Goal: Transaction & Acquisition: Purchase product/service

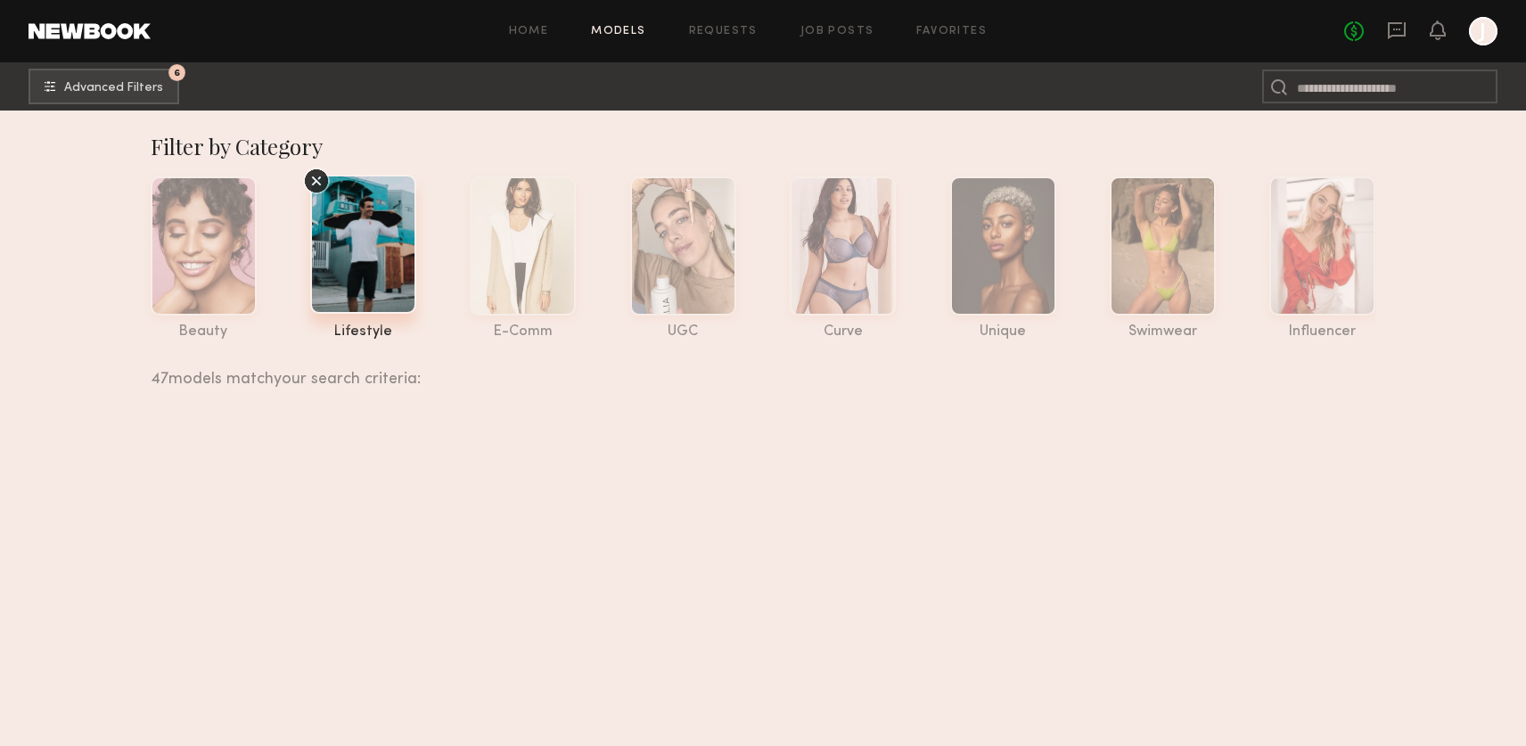
scroll to position [5289, 0]
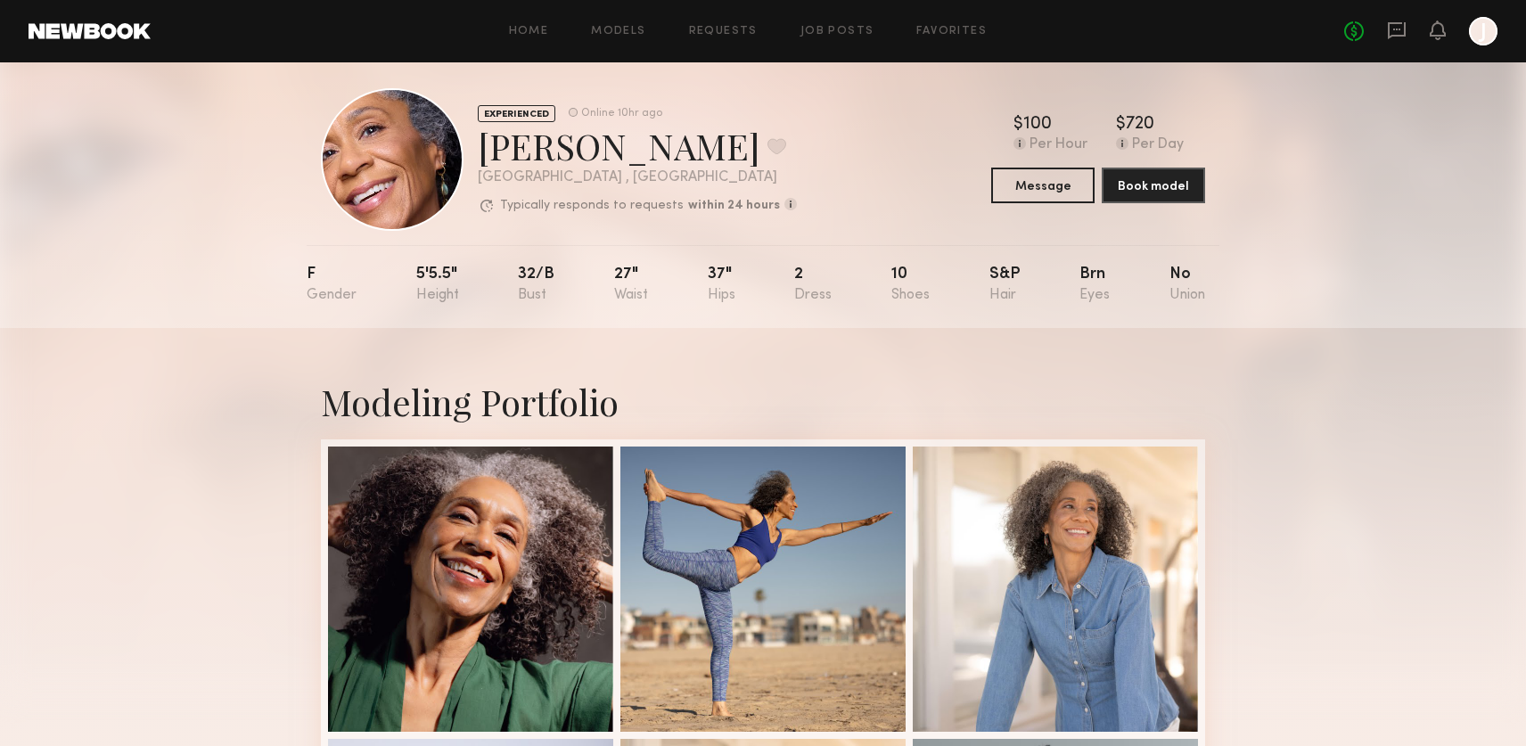
scroll to position [91, 0]
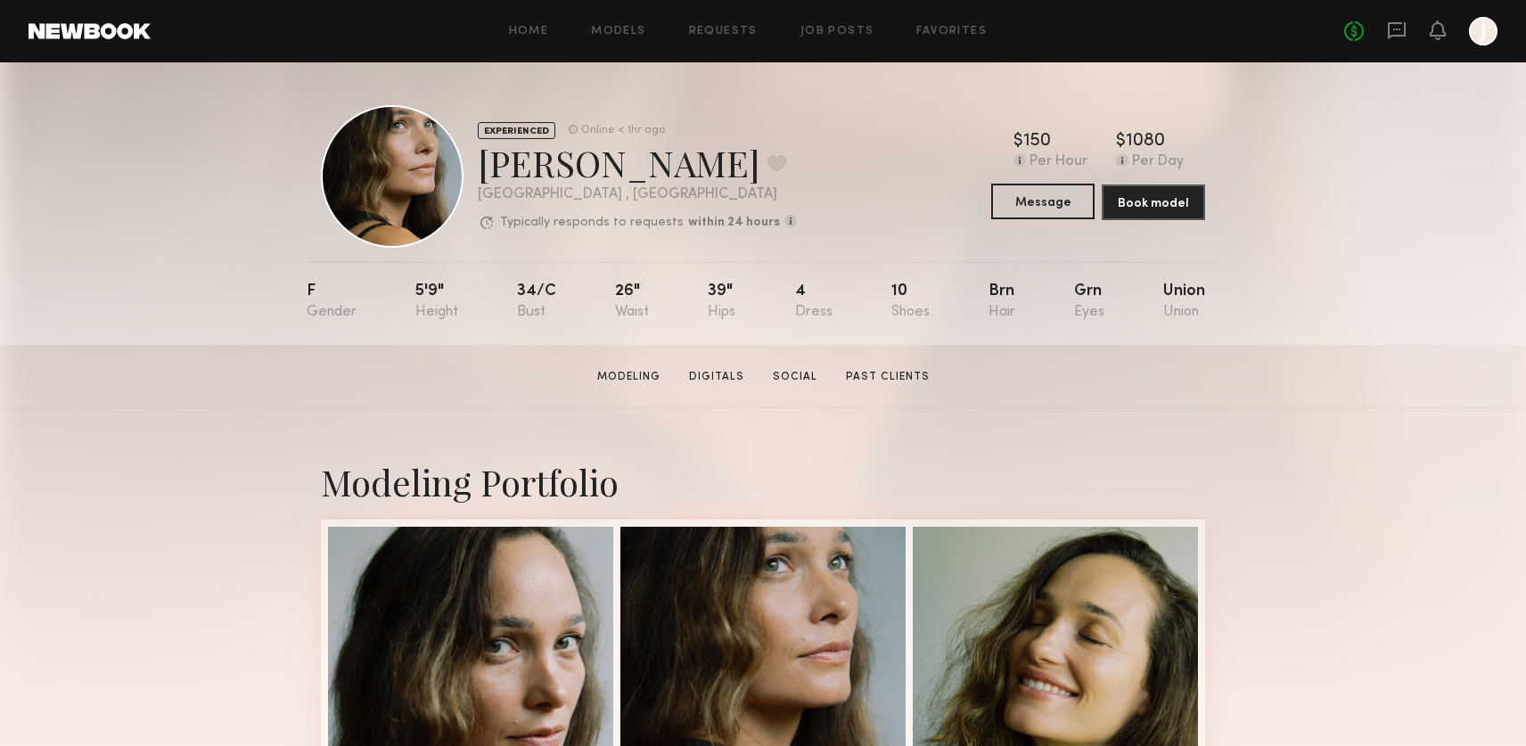
click at [1052, 201] on button "Message" at bounding box center [1043, 202] width 103 height 36
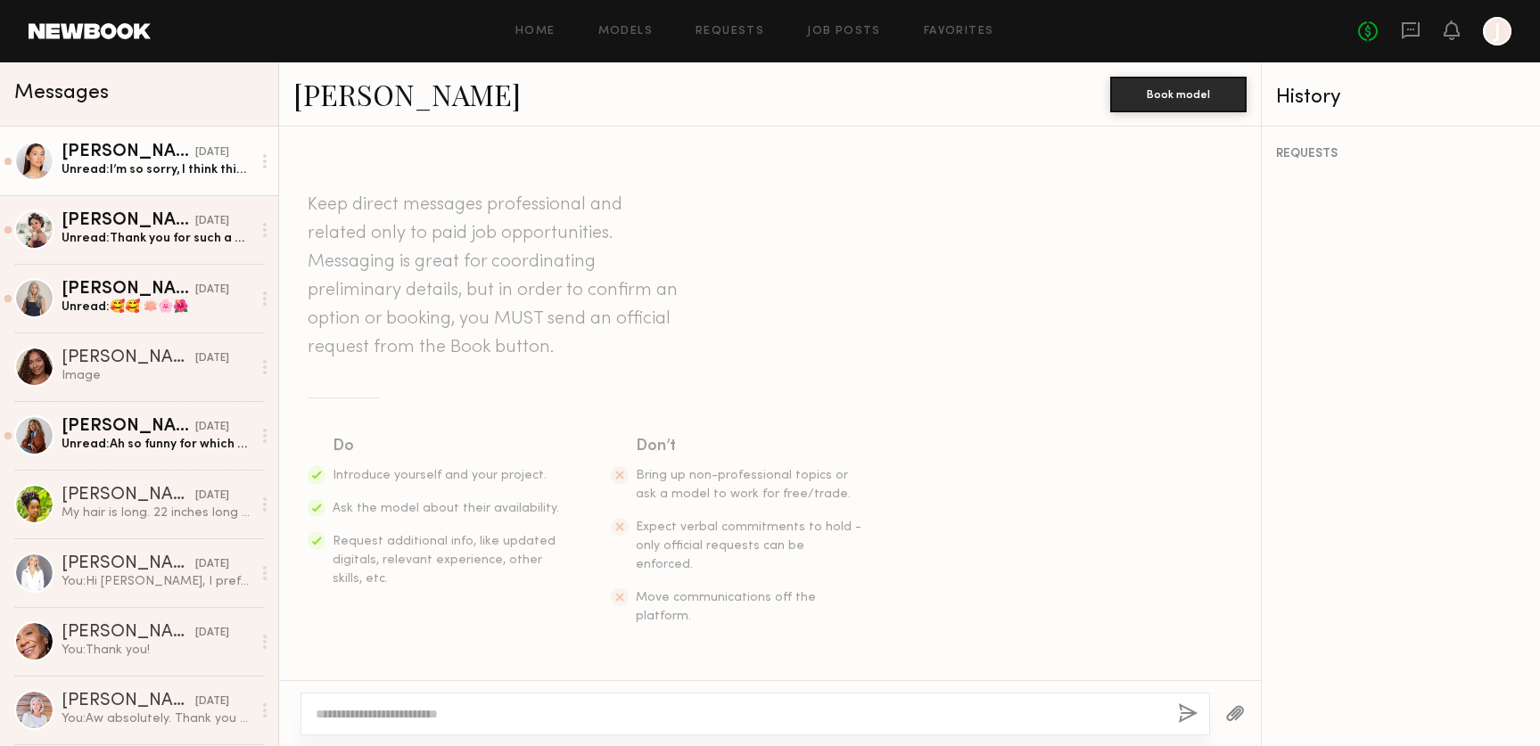
click at [205, 169] on div "Unread: I’m so sorry, I think this app is glitching or something - I never saw …" at bounding box center [157, 169] width 190 height 17
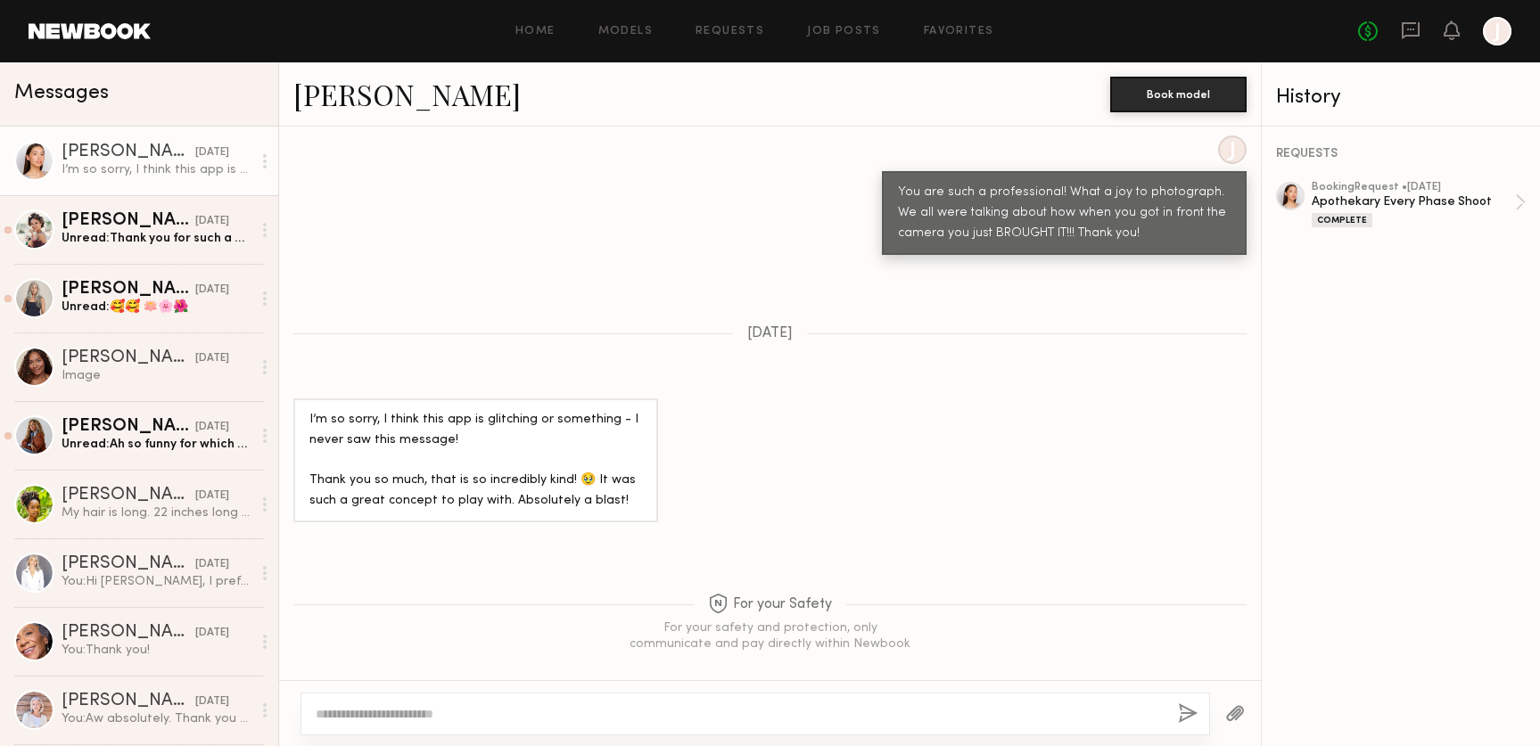
scroll to position [2342, 0]
click at [182, 238] on div "Unread: Thank you for such a great day!" at bounding box center [157, 238] width 190 height 17
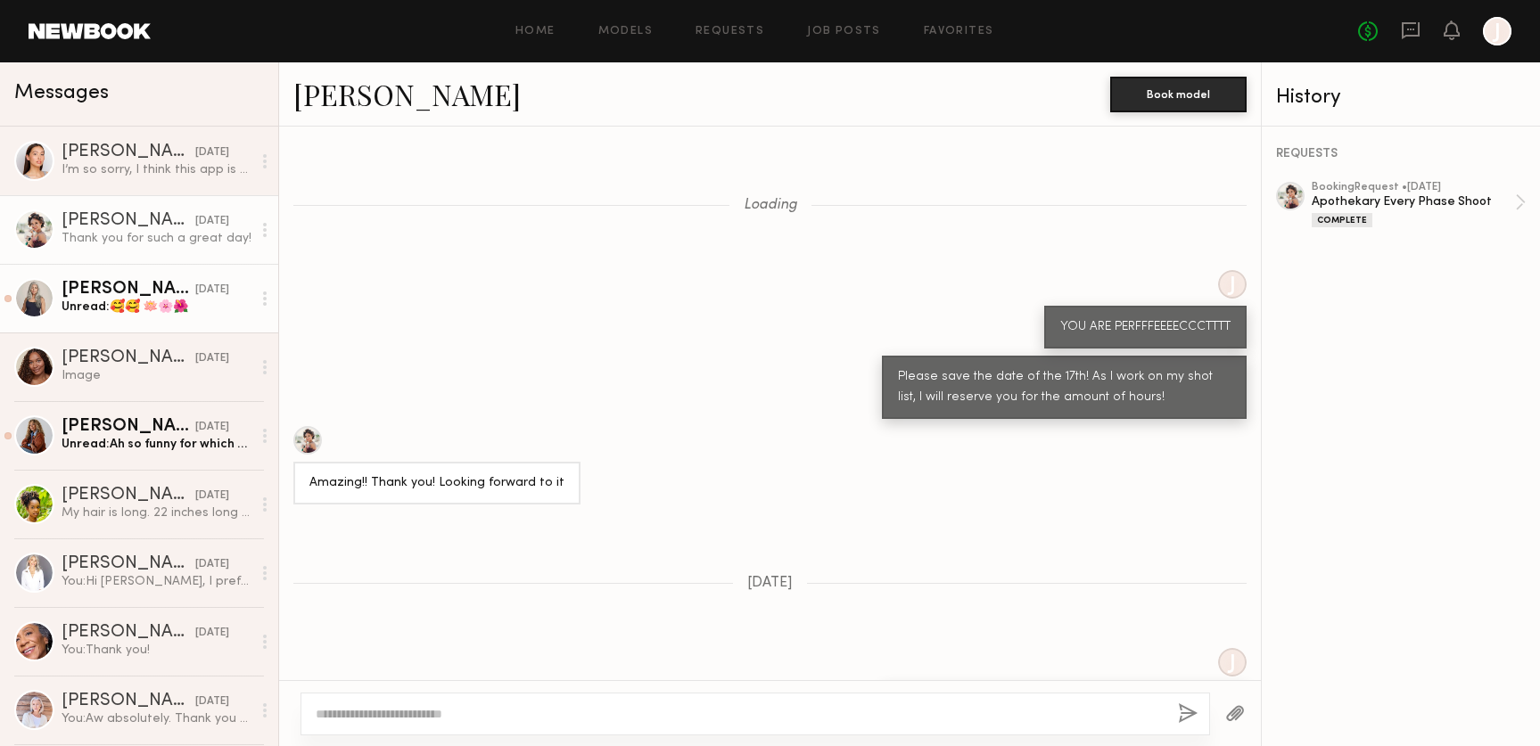
scroll to position [2084, 0]
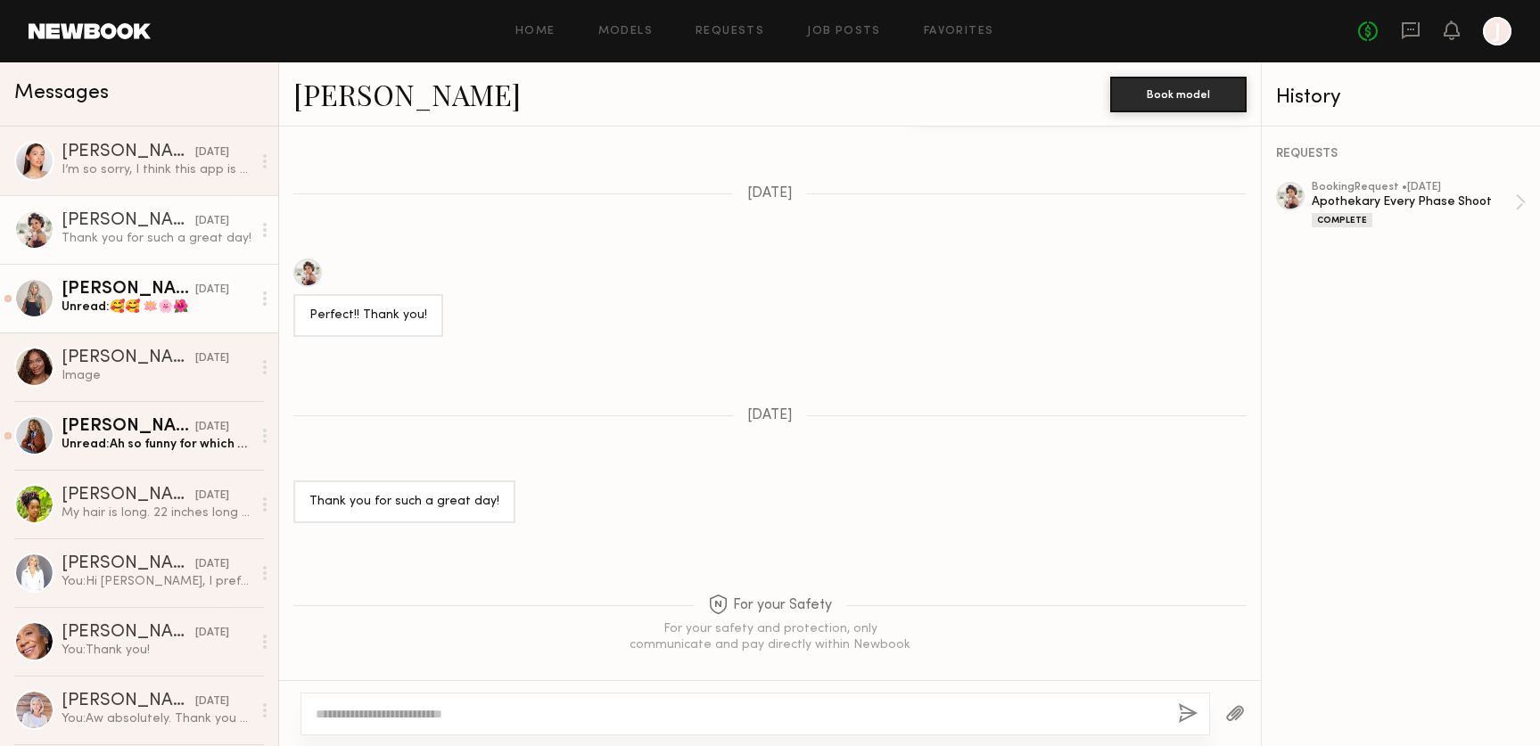
click at [145, 291] on div "Renita G." at bounding box center [129, 290] width 134 height 18
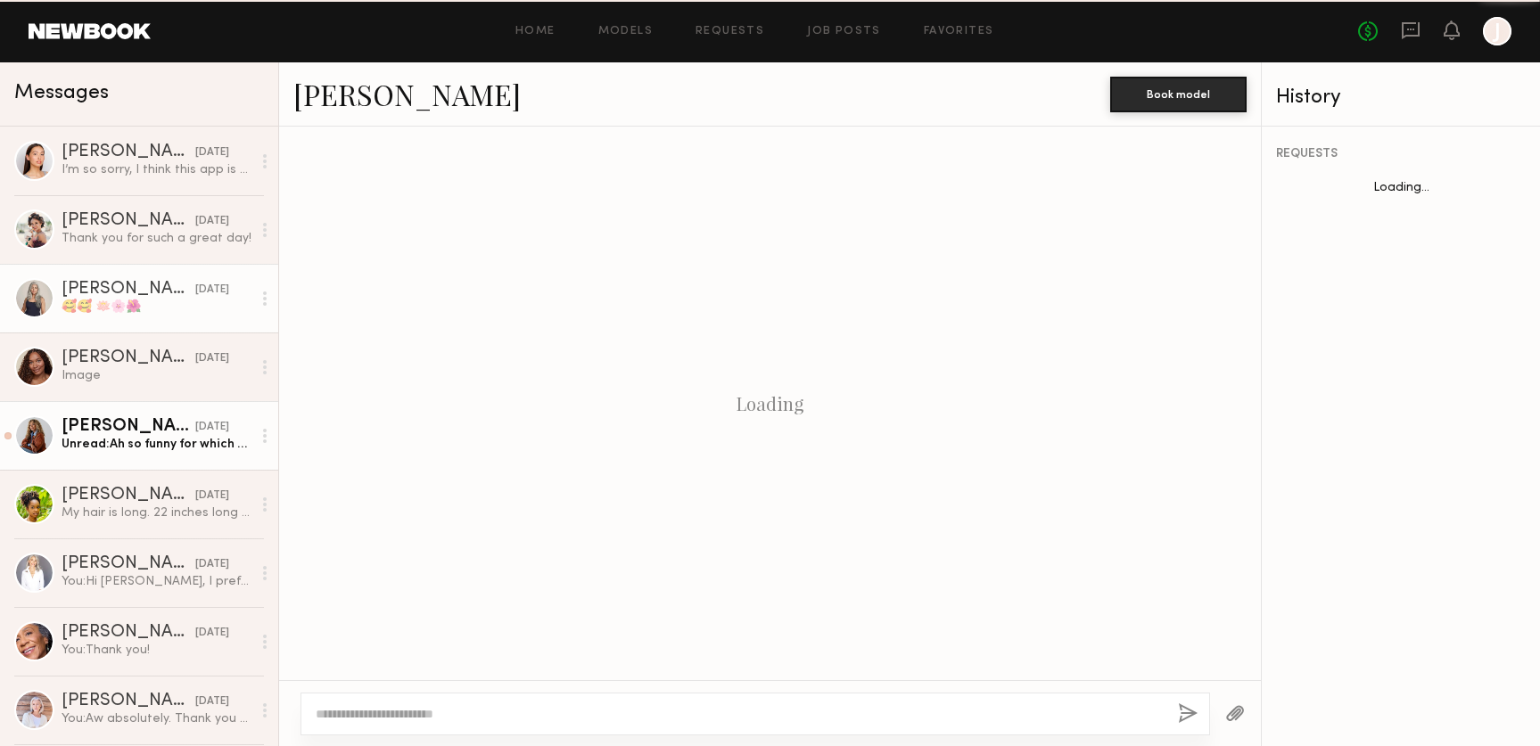
scroll to position [2206, 0]
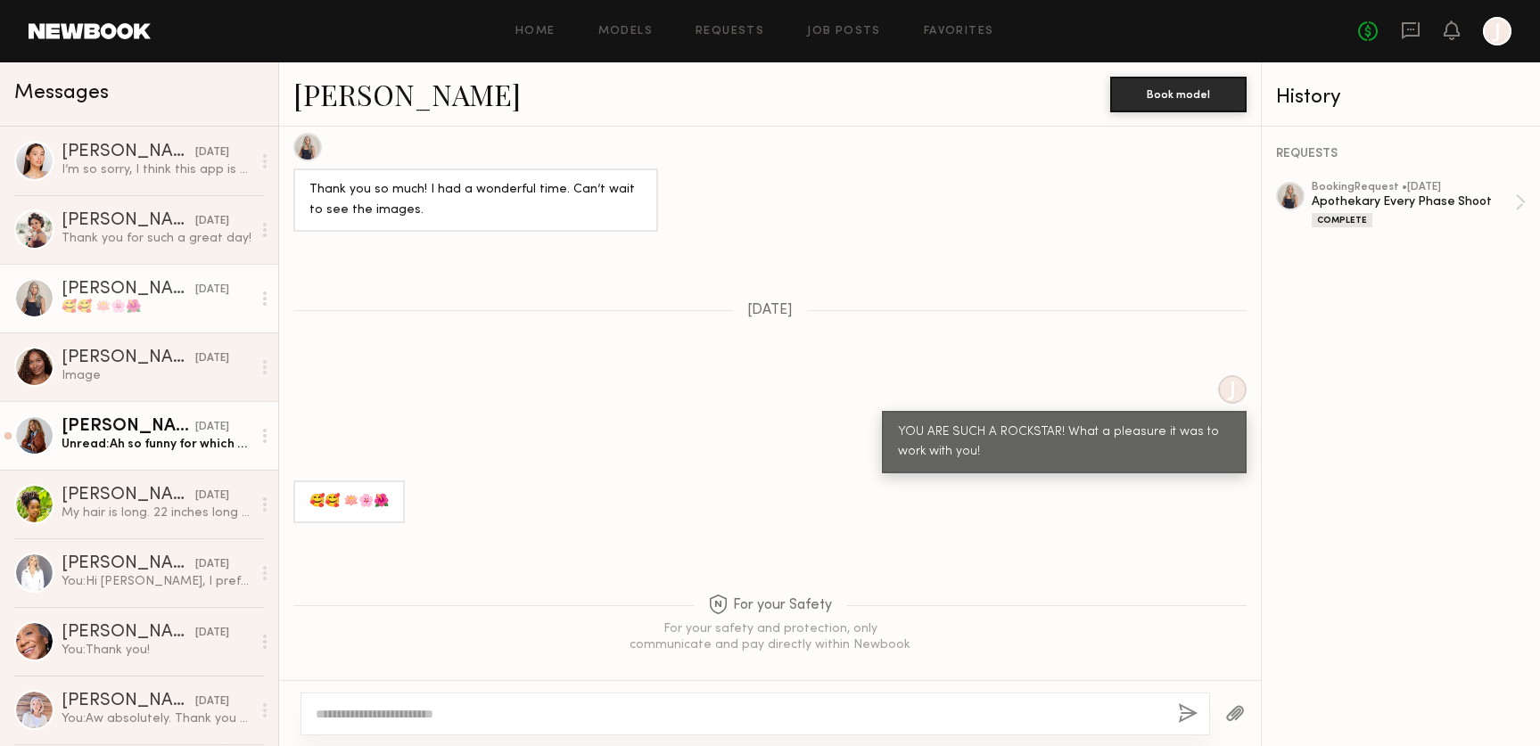
click at [195, 432] on div "07/14/2025" at bounding box center [212, 427] width 34 height 17
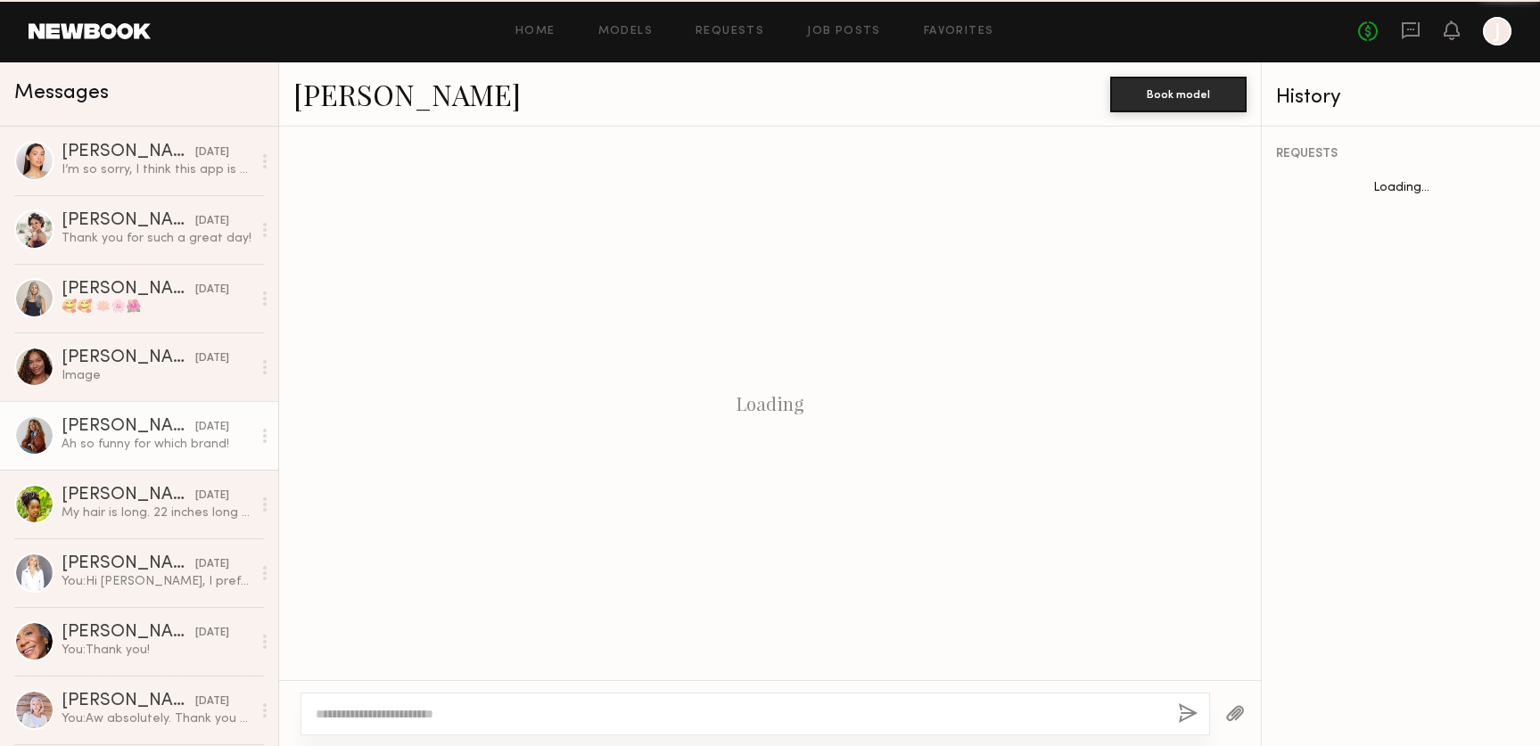
scroll to position [1233, 0]
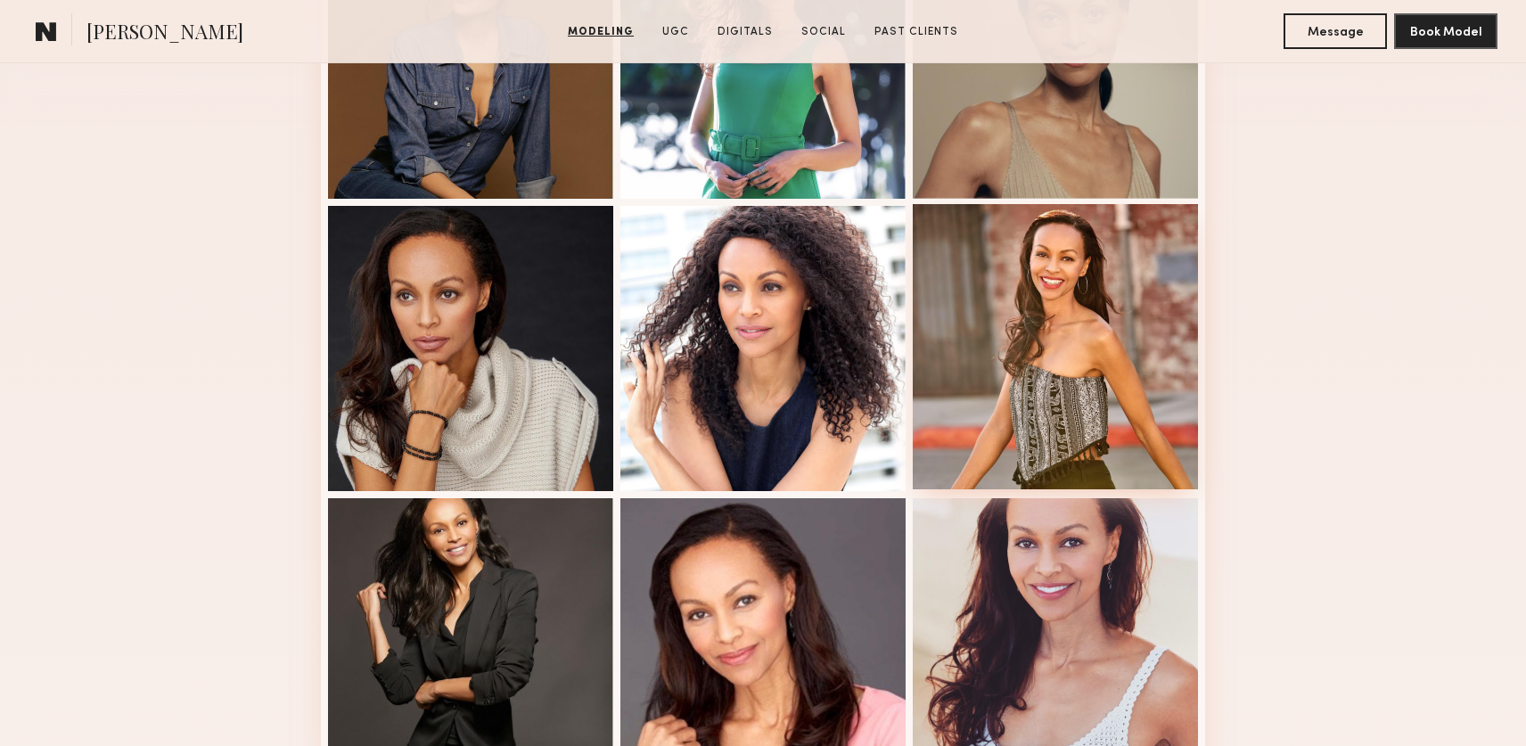
scroll to position [630, 0]
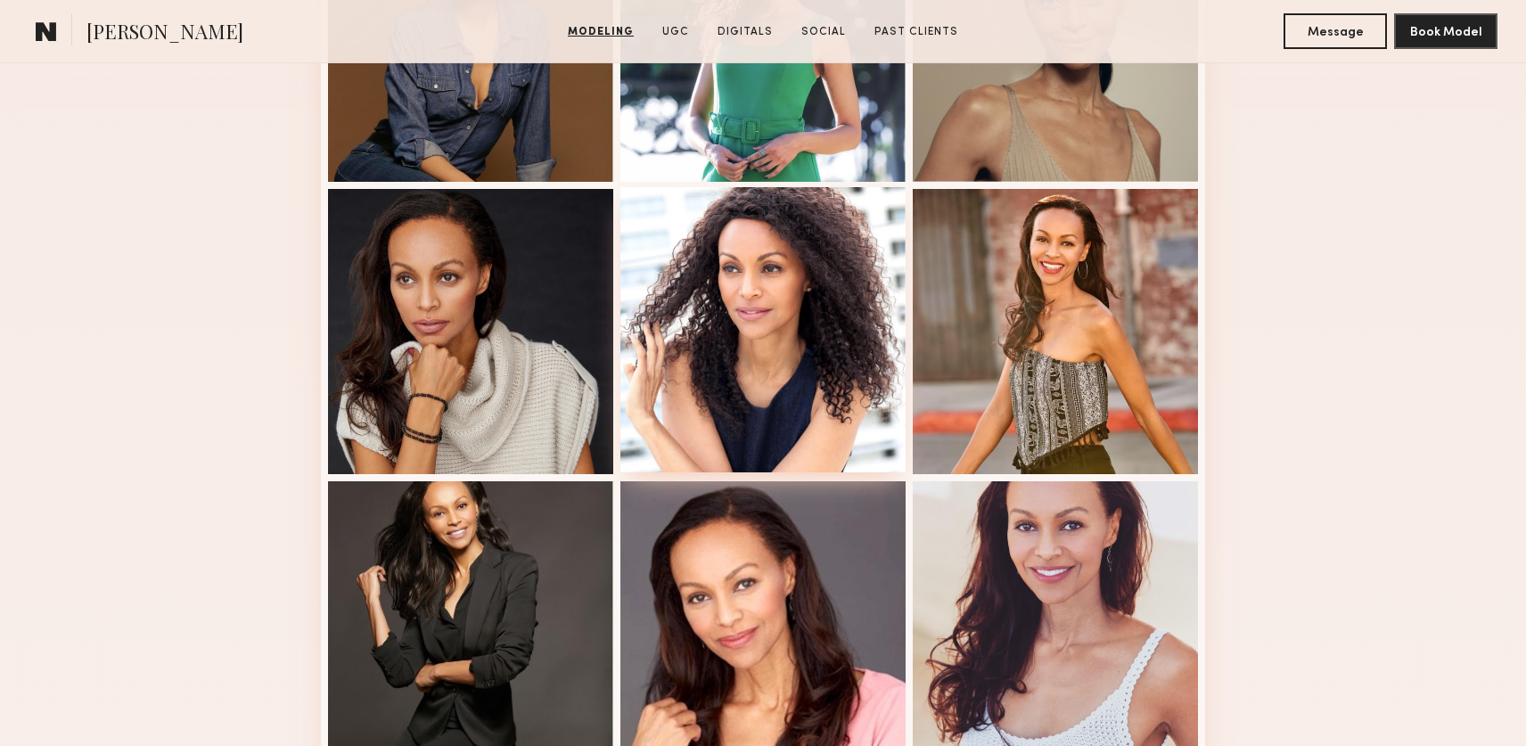
click at [860, 286] on div at bounding box center [763, 329] width 285 height 285
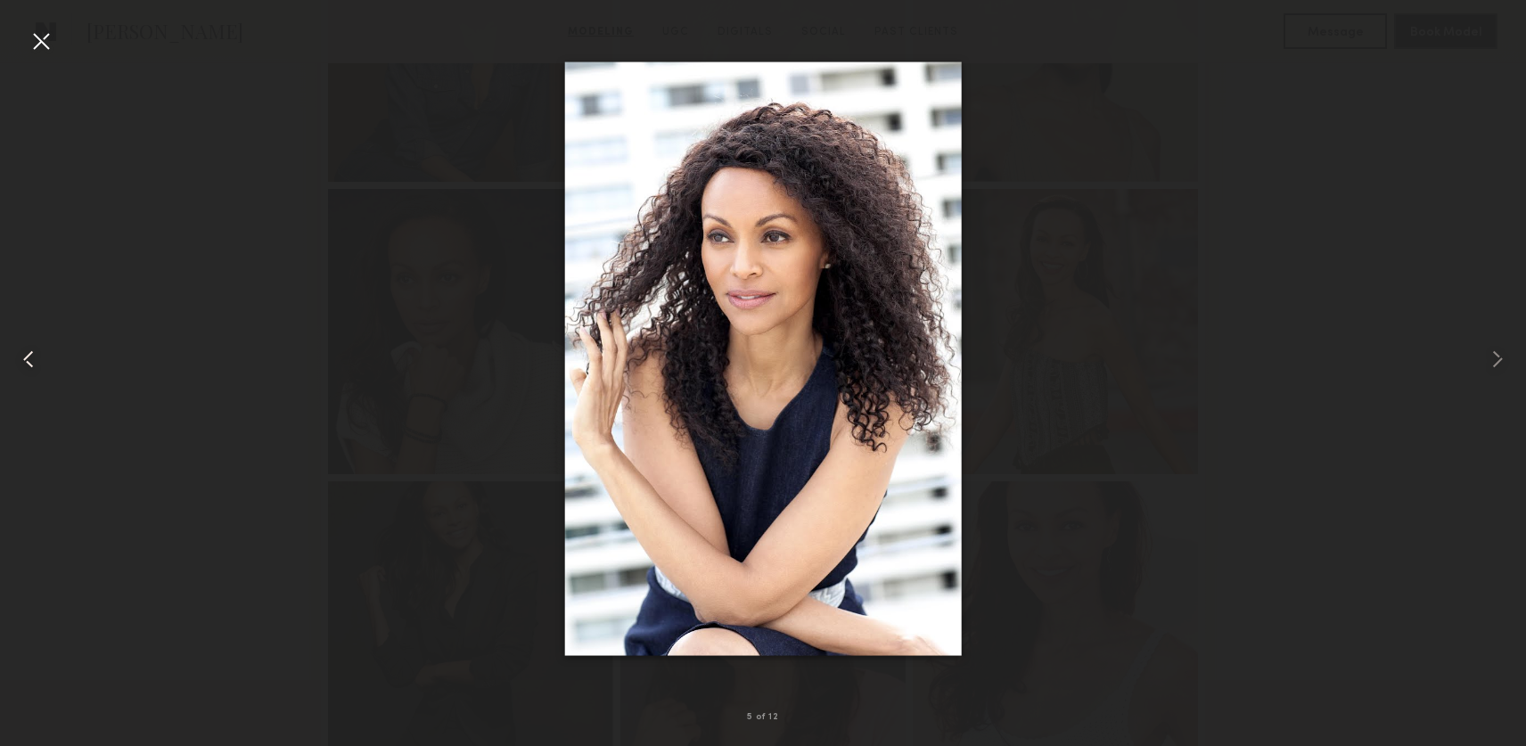
click at [38, 43] on div at bounding box center [41, 41] width 29 height 29
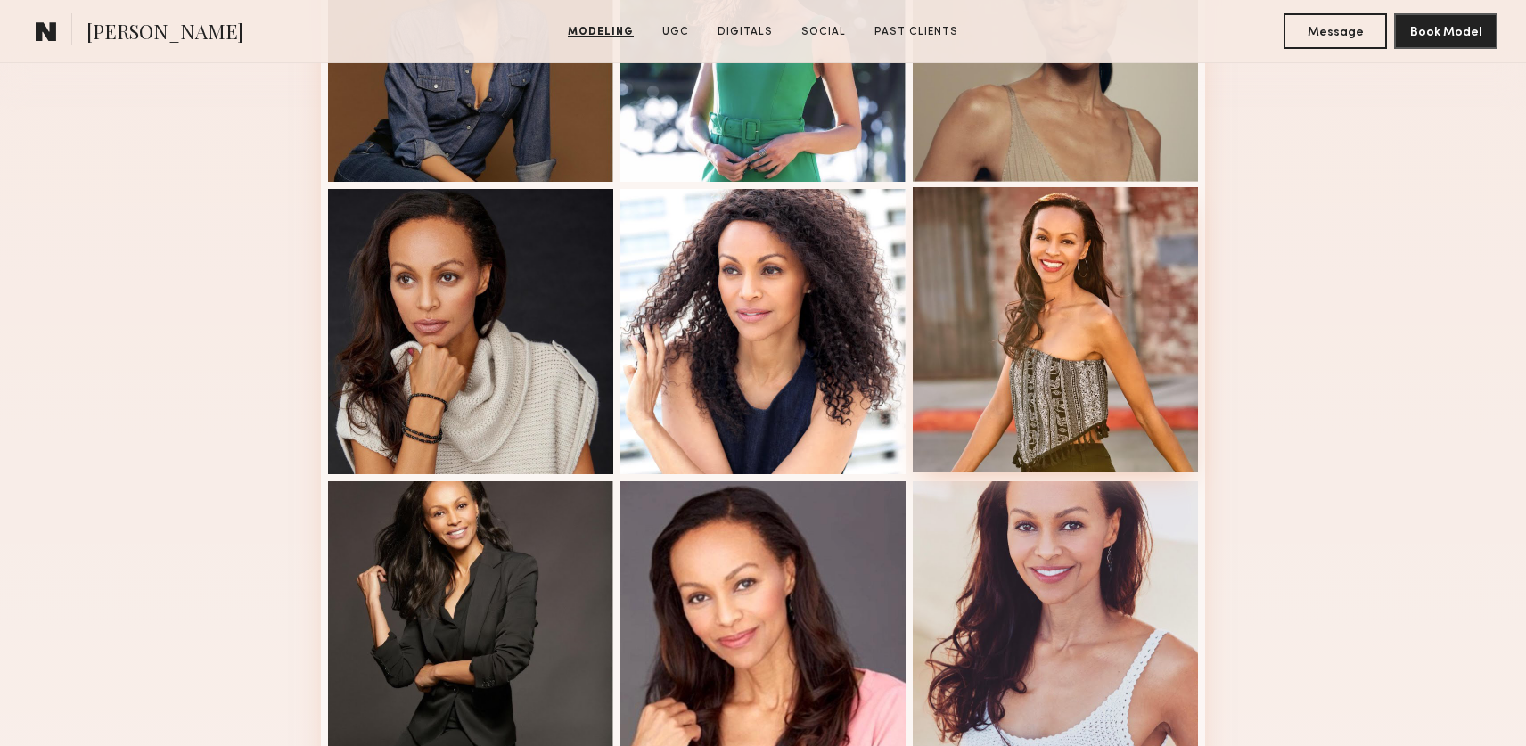
click at [1099, 355] on div at bounding box center [1055, 329] width 285 height 285
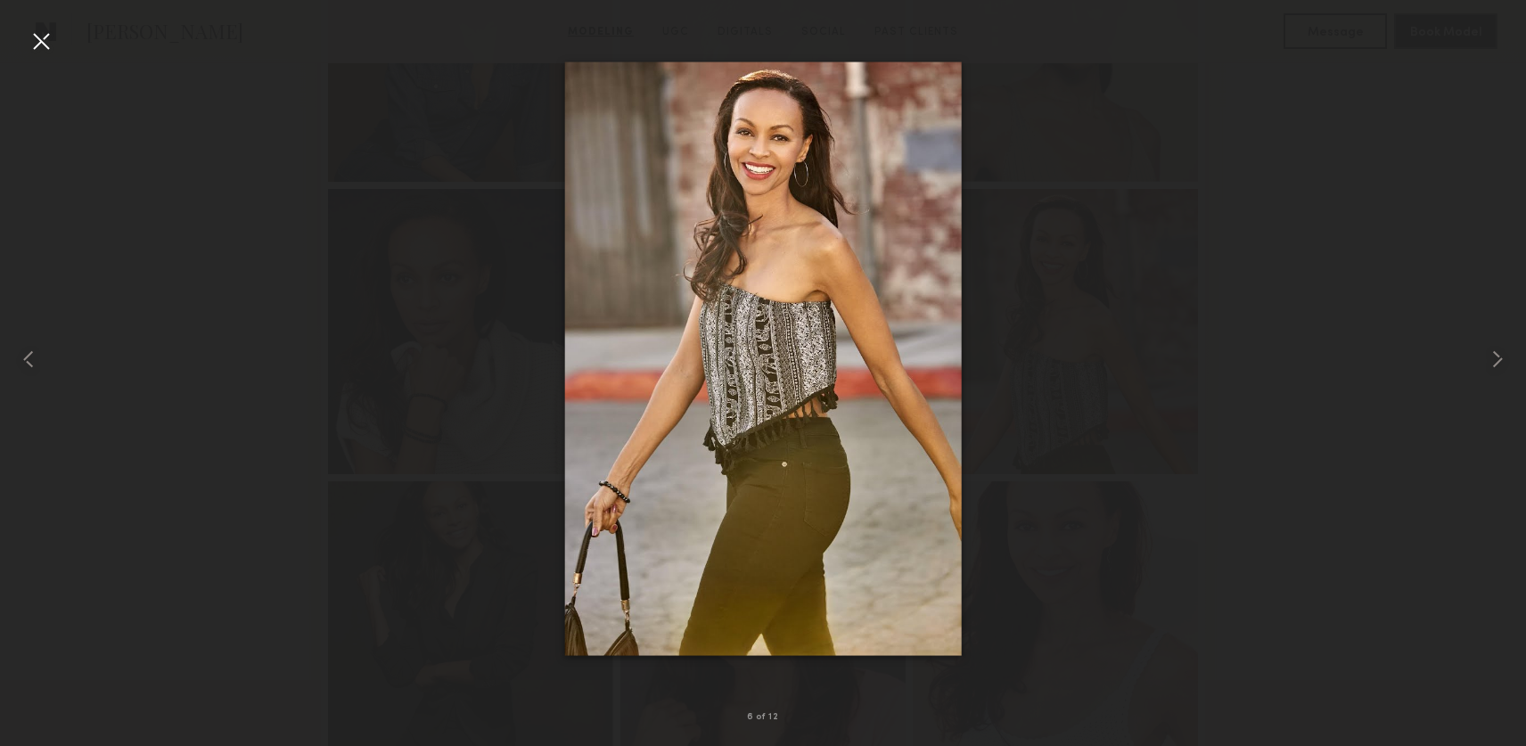
click at [43, 46] on div at bounding box center [41, 41] width 29 height 29
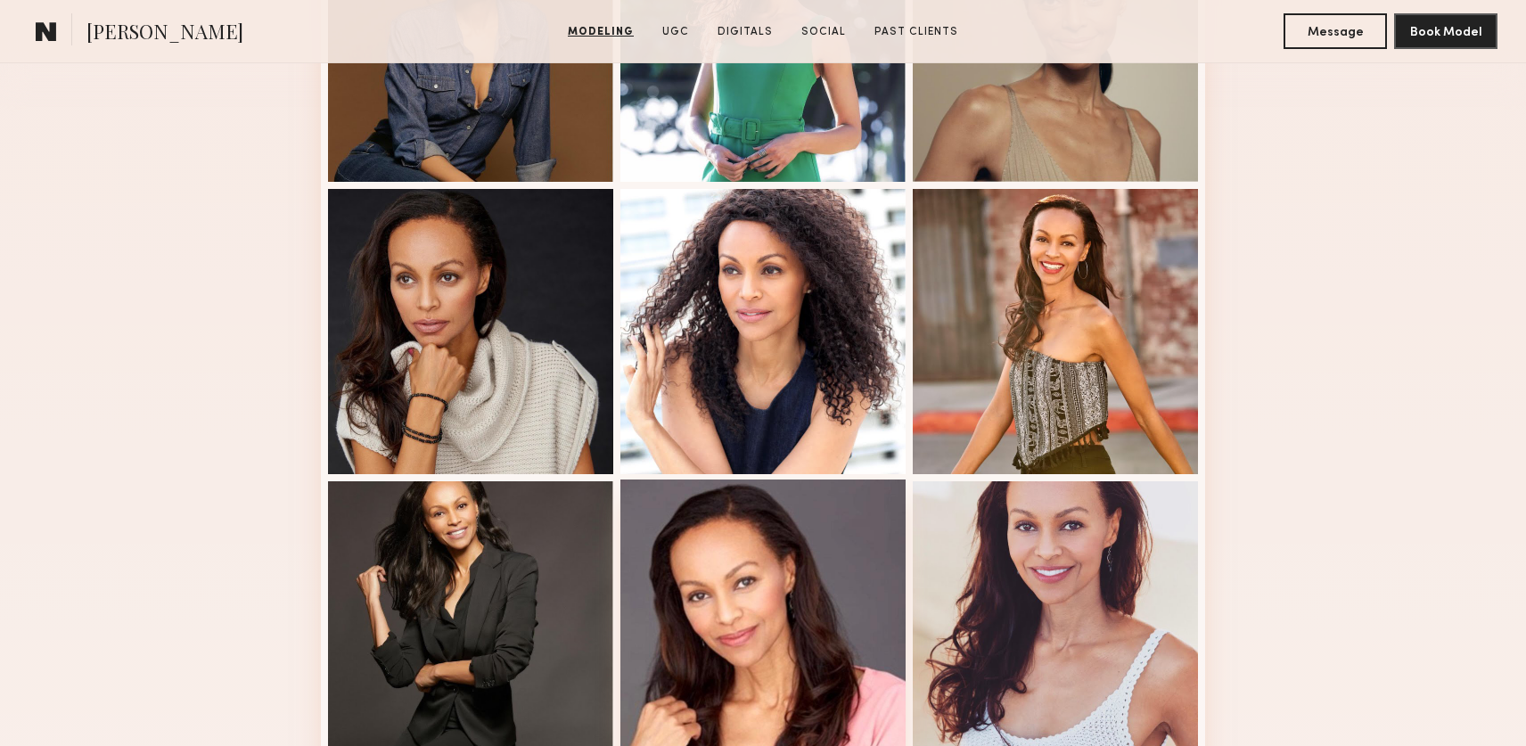
click at [836, 629] on div at bounding box center [763, 622] width 285 height 285
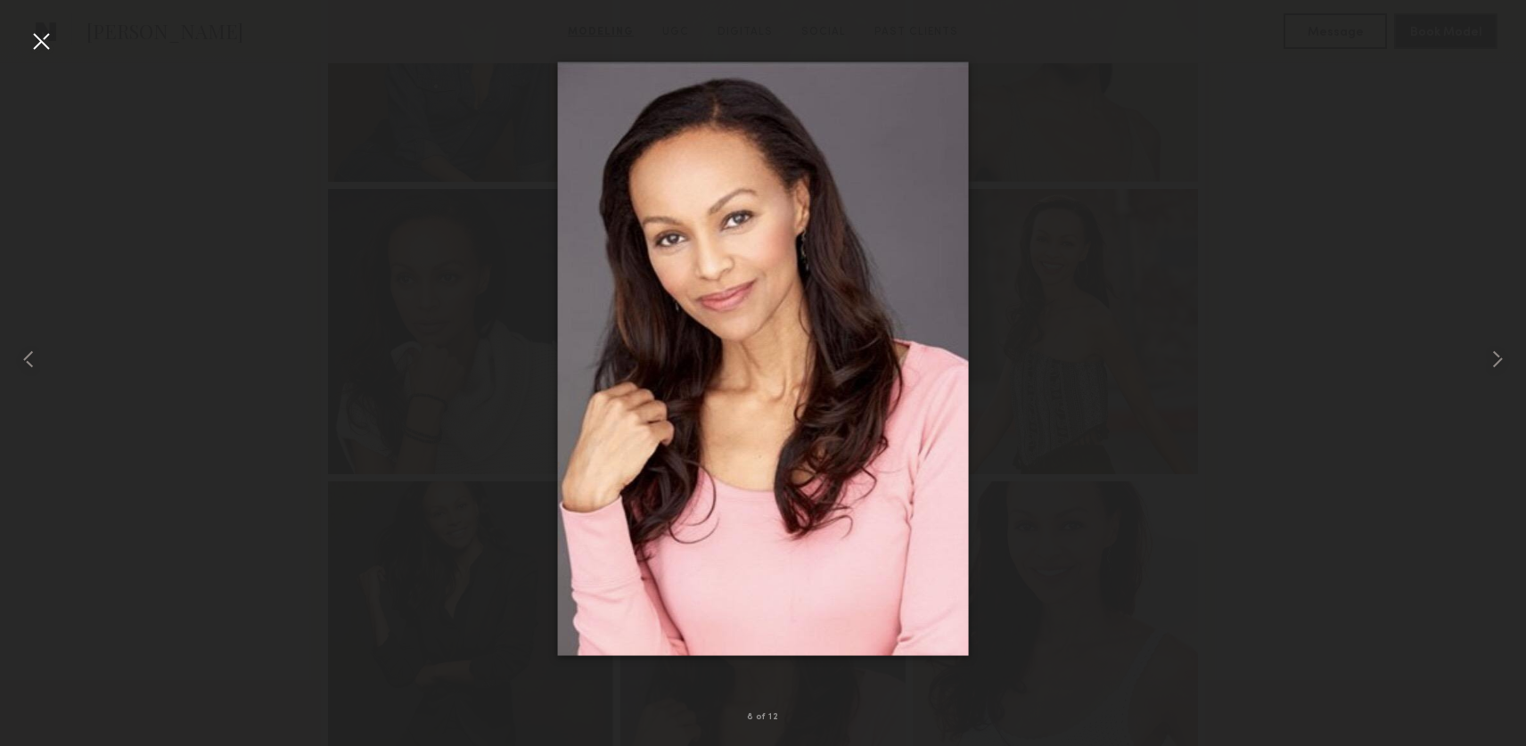
click at [30, 34] on div at bounding box center [41, 41] width 29 height 29
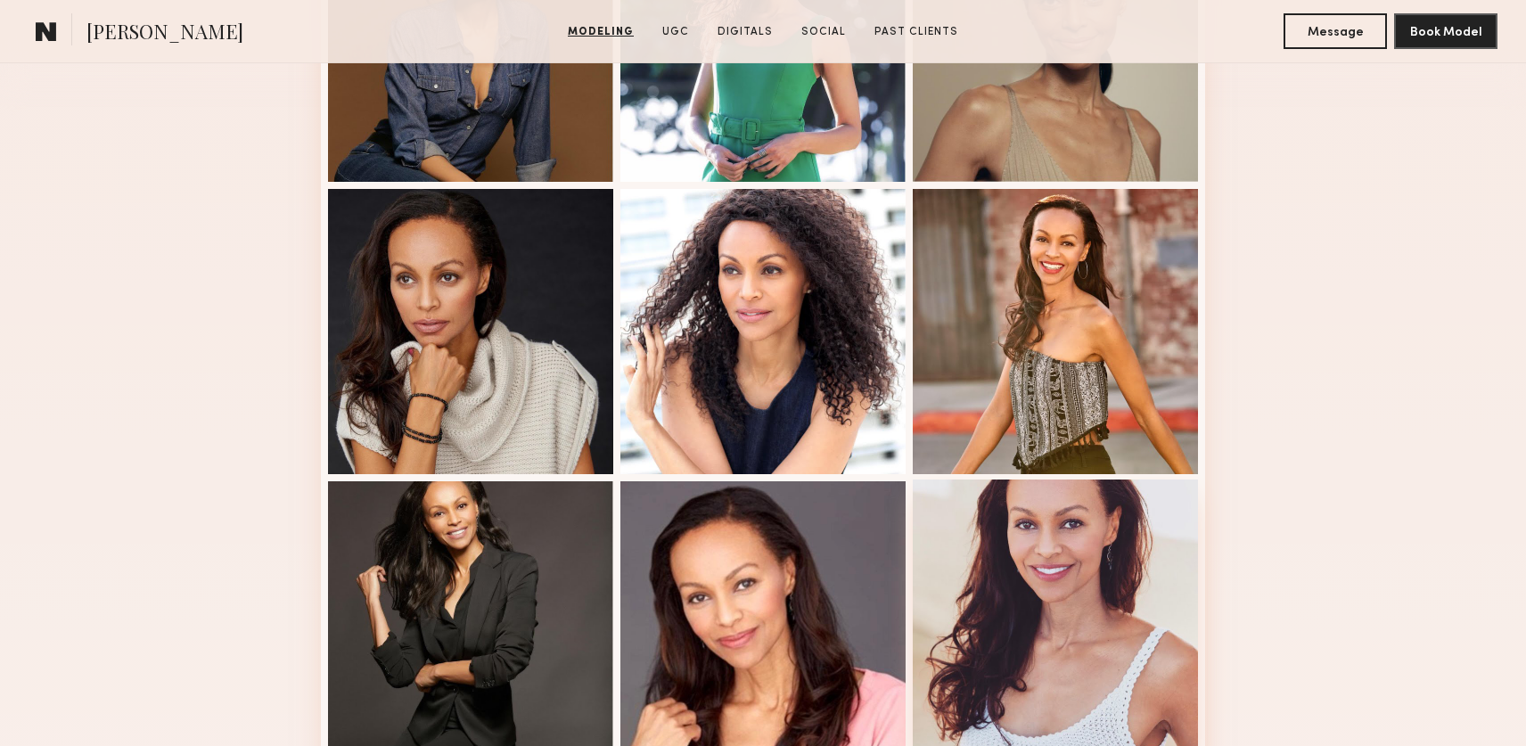
click at [1091, 580] on div at bounding box center [1055, 622] width 285 height 285
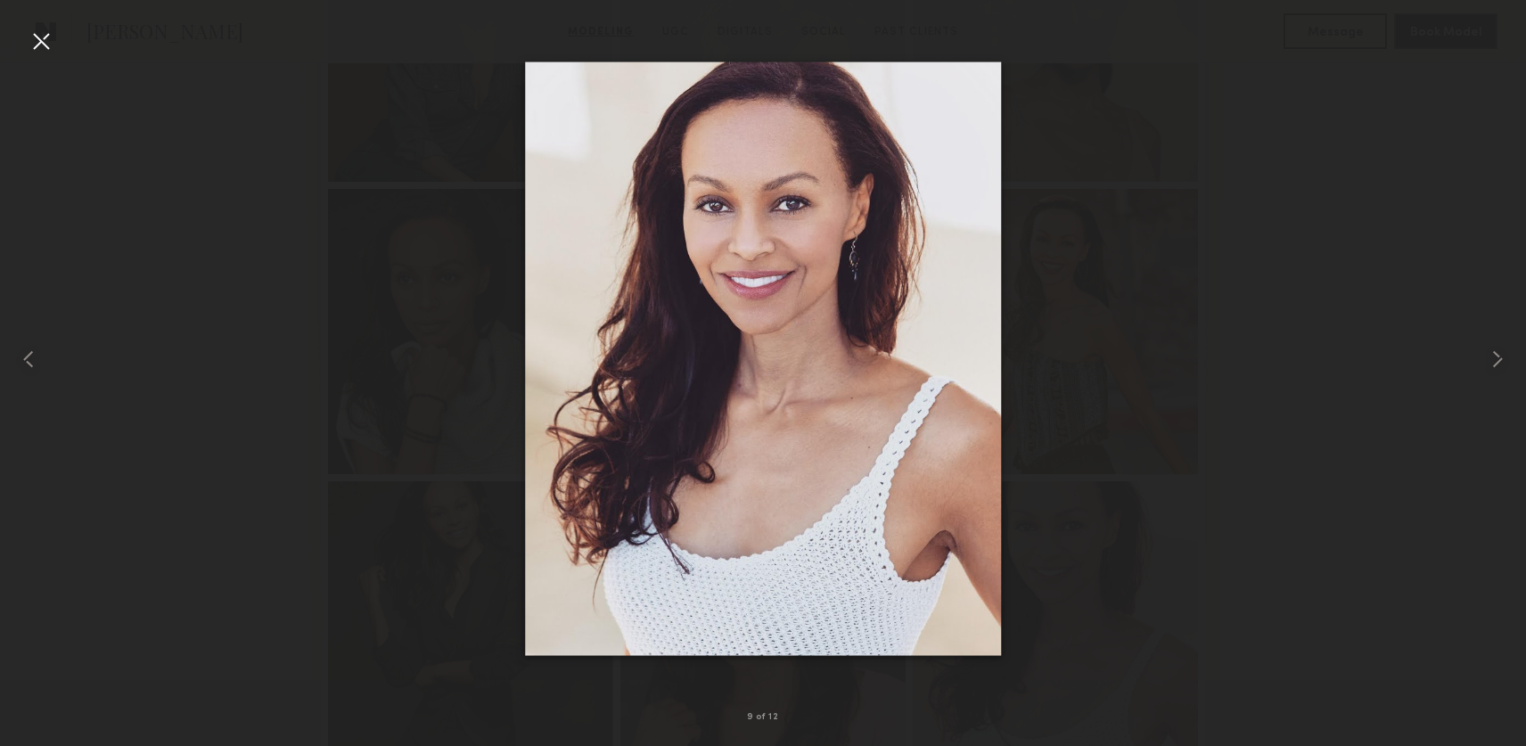
click at [1136, 216] on div at bounding box center [763, 359] width 1526 height 661
